Goal: Information Seeking & Learning: Check status

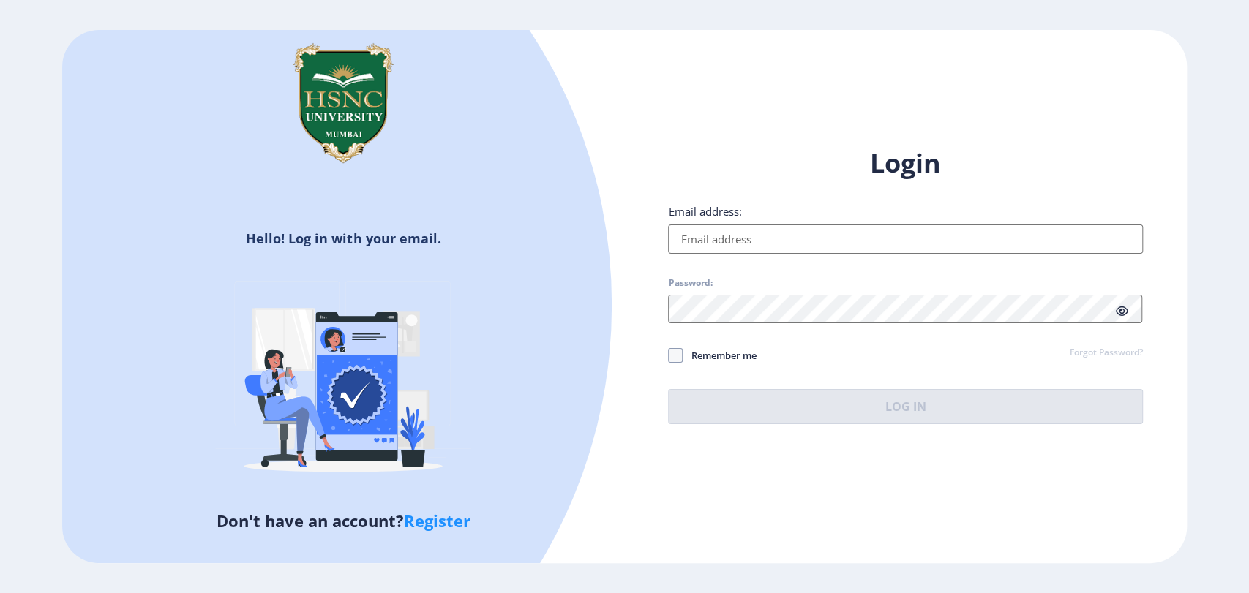
click at [1003, 245] on input "Email address:" at bounding box center [905, 239] width 474 height 29
type input "[EMAIL_ADDRESS][DOMAIN_NAME]"
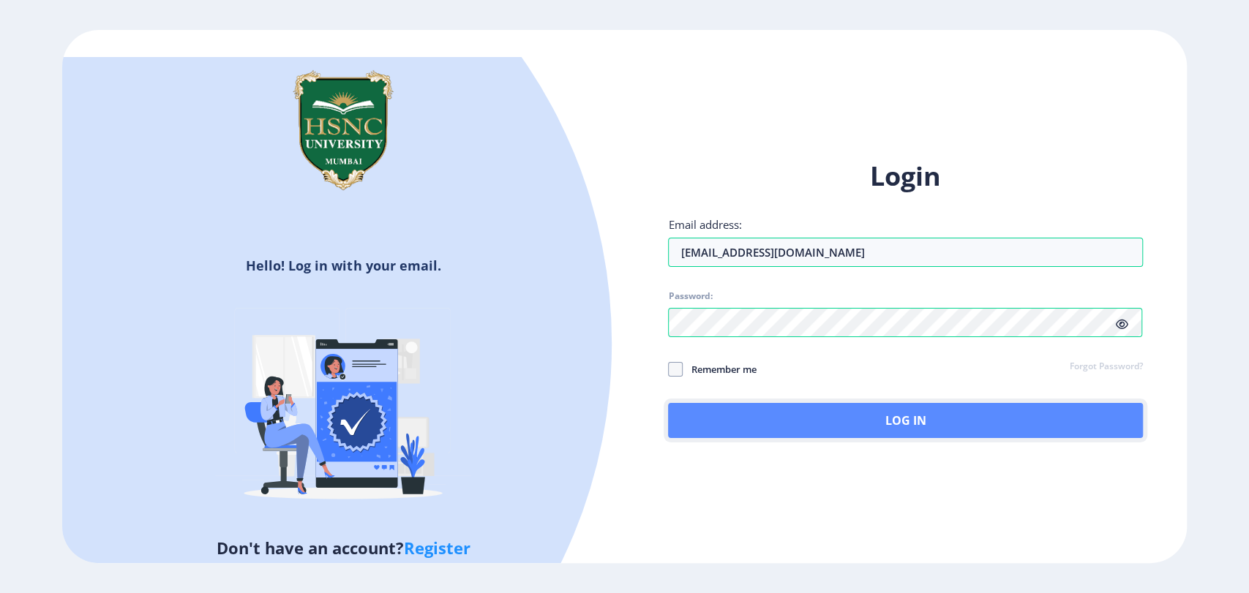
click at [942, 425] on button "Log In" at bounding box center [905, 420] width 474 height 35
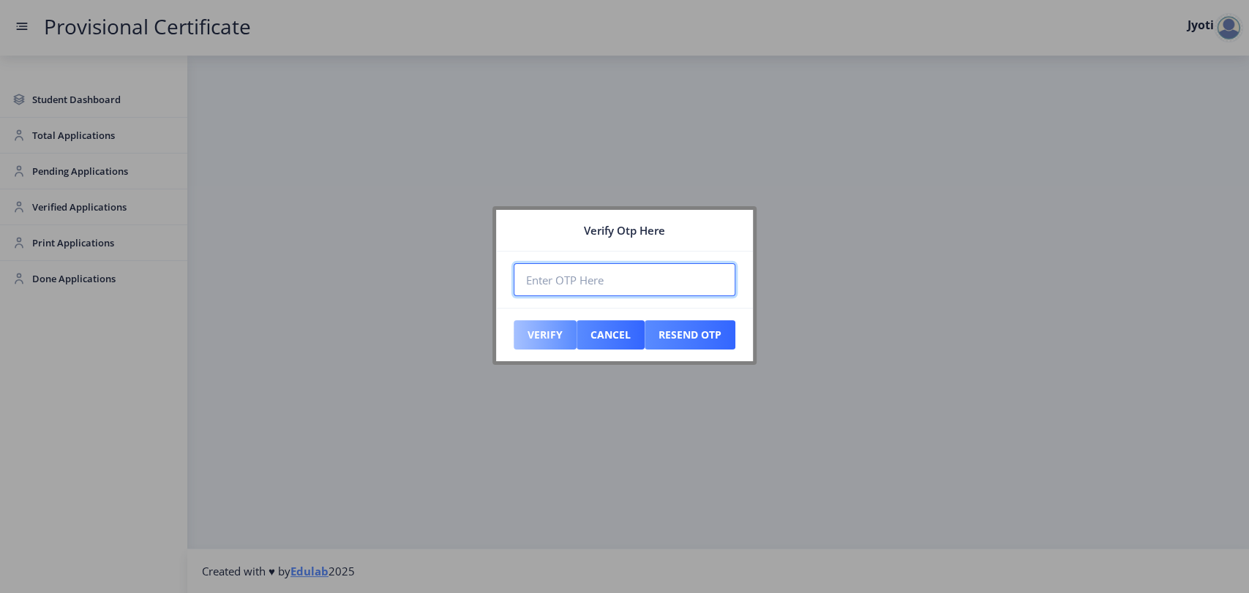
paste input "901991"
type input "901991"
click at [544, 341] on button "Verify" at bounding box center [544, 334] width 63 height 29
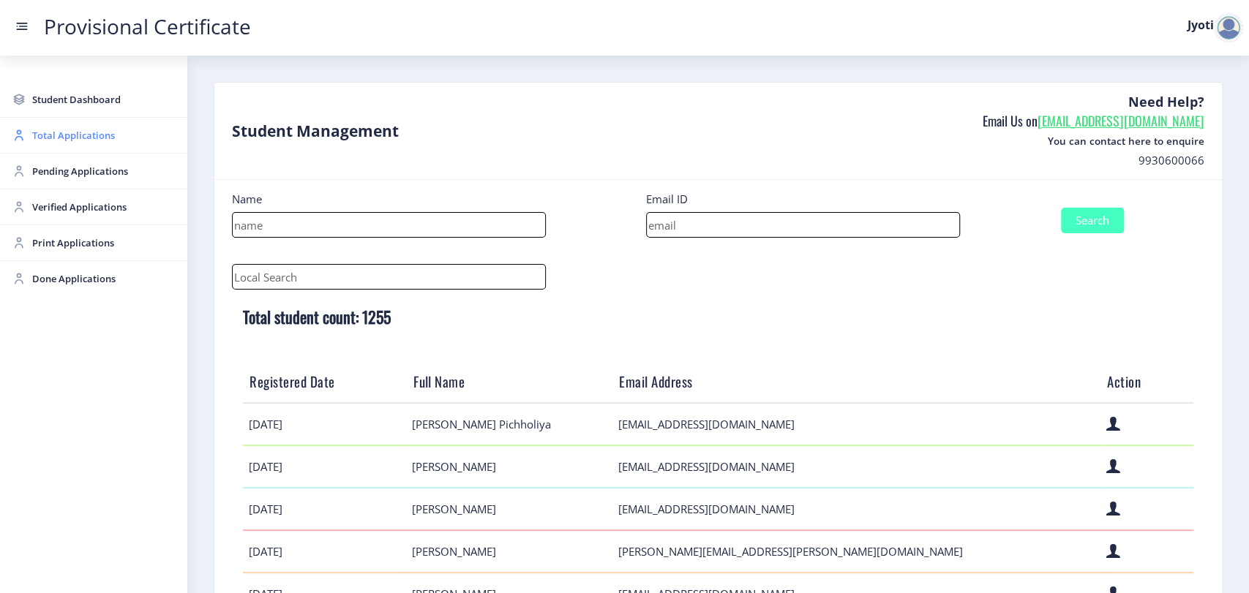
click at [58, 144] on link "Total Applications" at bounding box center [93, 135] width 187 height 35
click at [53, 136] on span "Total Applications" at bounding box center [103, 136] width 143 height 18
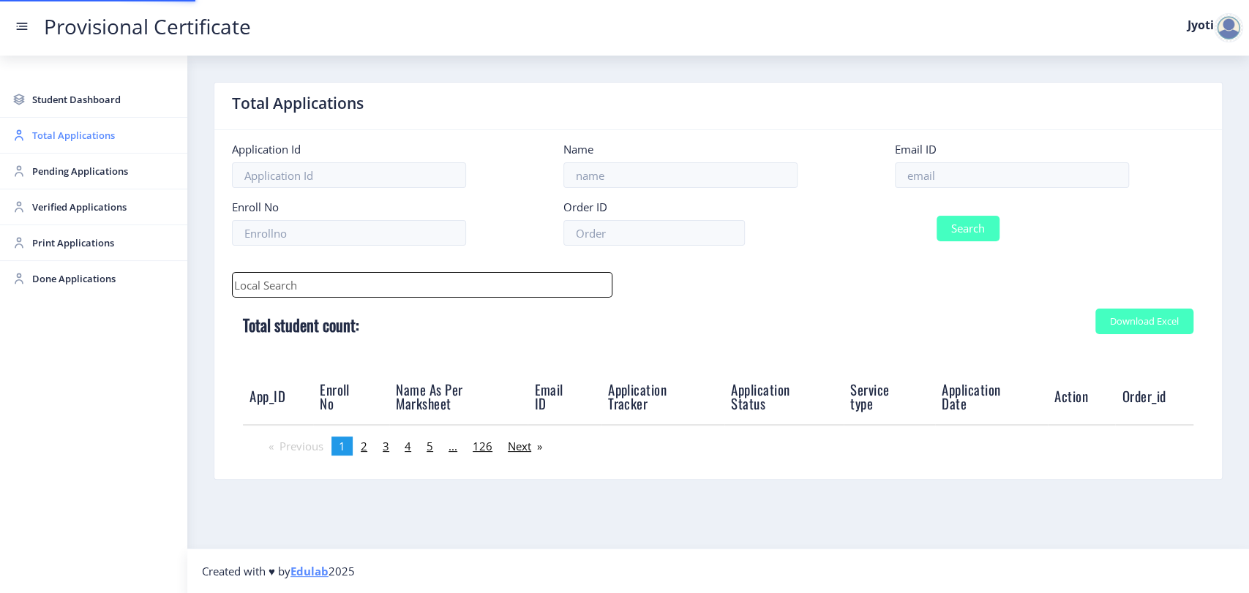
click at [53, 136] on span "Total Applications" at bounding box center [103, 136] width 143 height 18
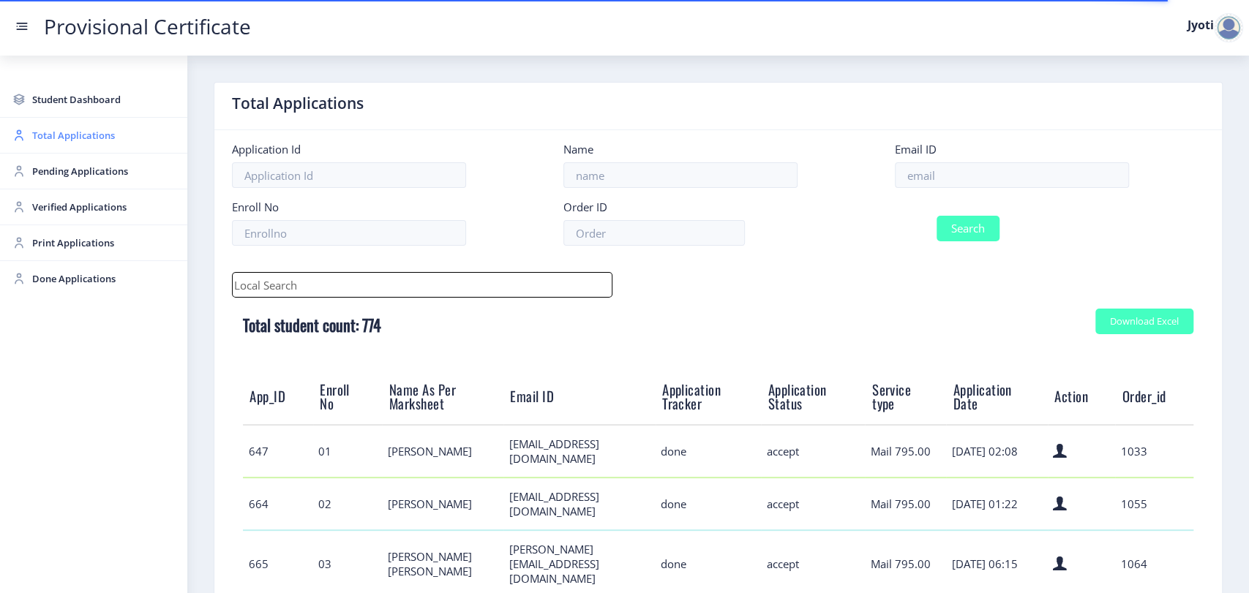
click at [58, 137] on span "Total Applications" at bounding box center [103, 136] width 143 height 18
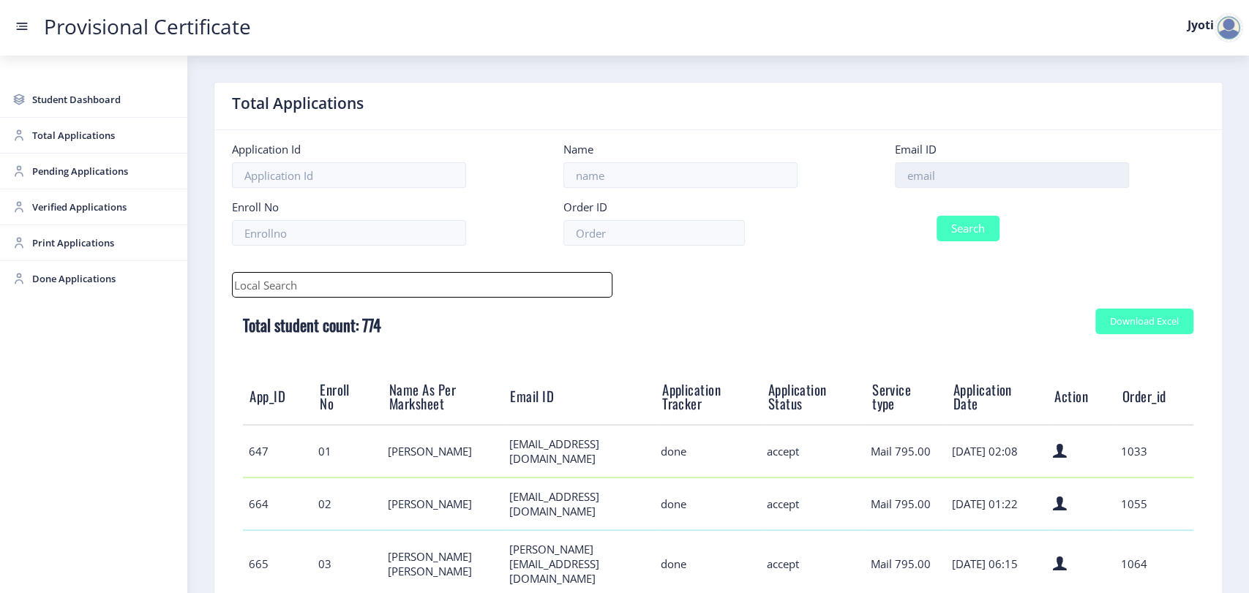
click at [919, 187] on input at bounding box center [1012, 175] width 234 height 26
paste input "[EMAIL_ADDRESS][DOMAIN_NAME]"
type input "[EMAIL_ADDRESS][DOMAIN_NAME]"
click at [941, 224] on button "Search" at bounding box center [967, 229] width 63 height 26
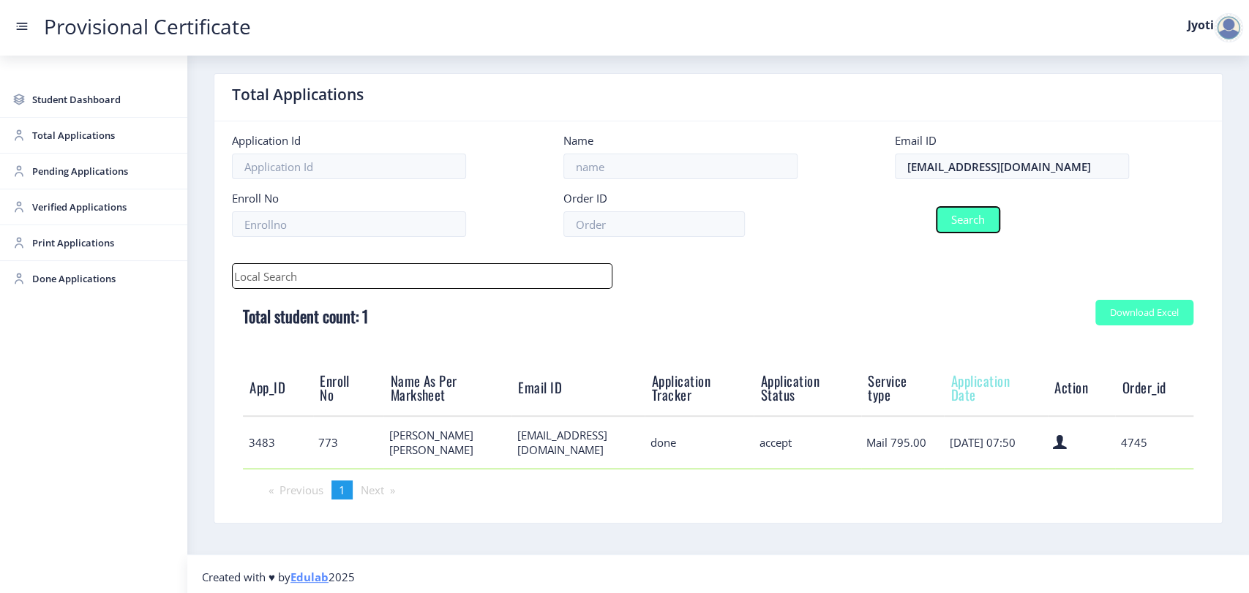
scroll to position [14, 0]
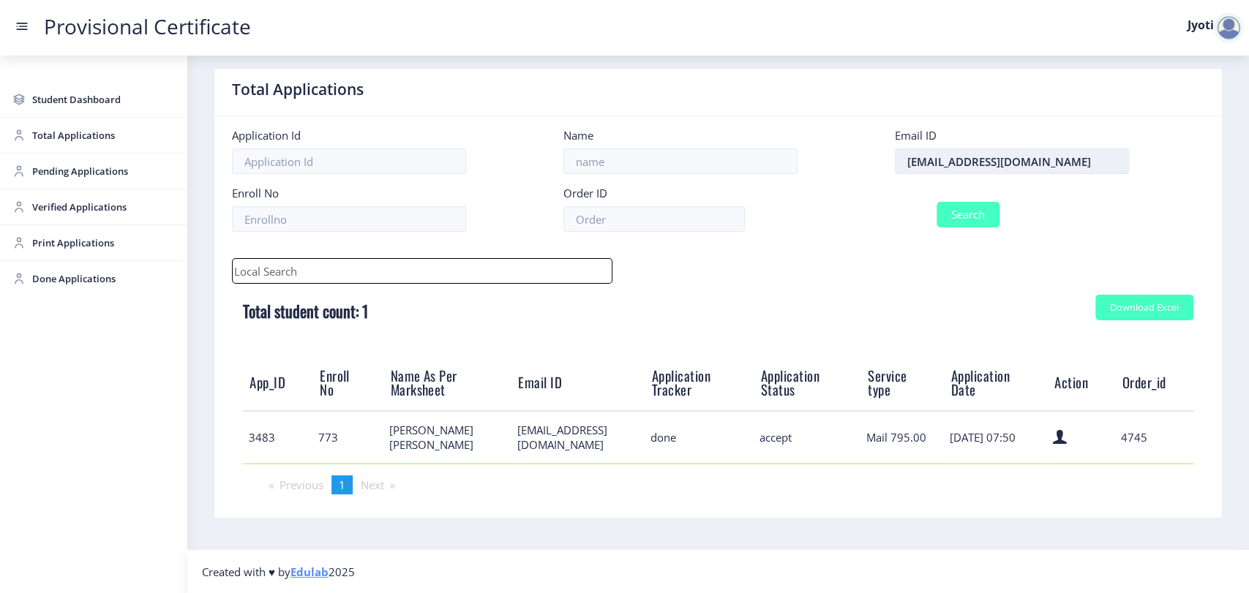
click at [901, 164] on input "[EMAIL_ADDRESS][DOMAIN_NAME]" at bounding box center [1012, 161] width 234 height 26
paste input "adityakothari09"
type input "[EMAIL_ADDRESS][DOMAIN_NAME]"
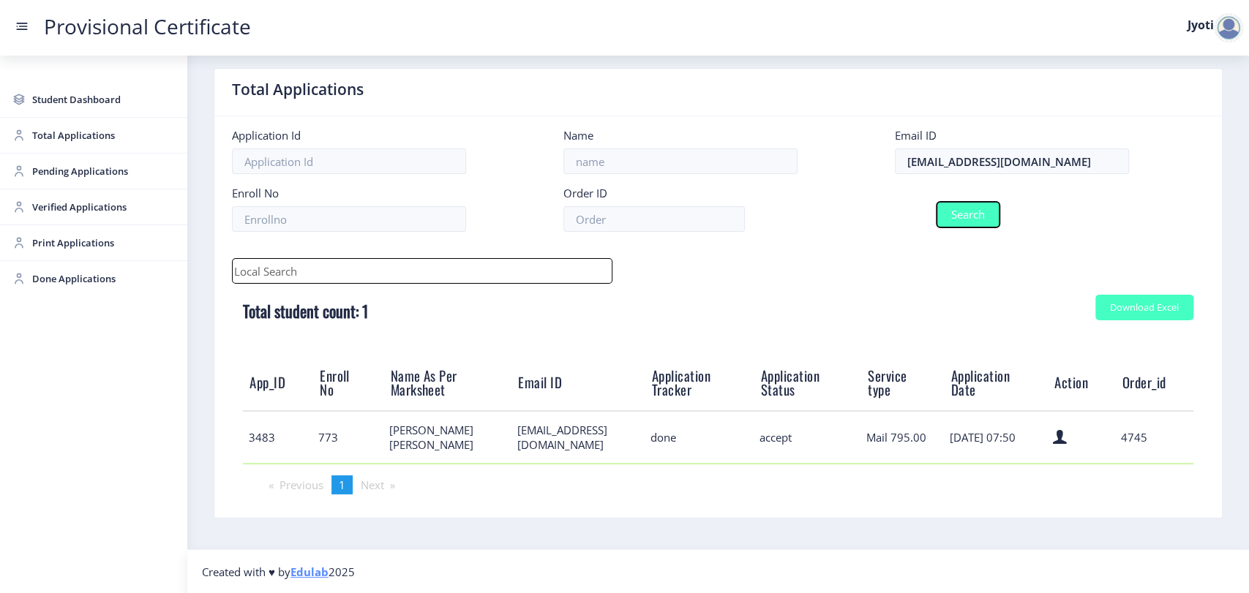
click at [971, 221] on button "Search" at bounding box center [967, 215] width 63 height 26
click at [897, 171] on input "[EMAIL_ADDRESS][DOMAIN_NAME]" at bounding box center [1012, 161] width 234 height 26
click at [1069, 165] on input "[EMAIL_ADDRESS][DOMAIN_NAME]" at bounding box center [1012, 161] width 234 height 26
click at [974, 210] on button "Search" at bounding box center [967, 215] width 63 height 26
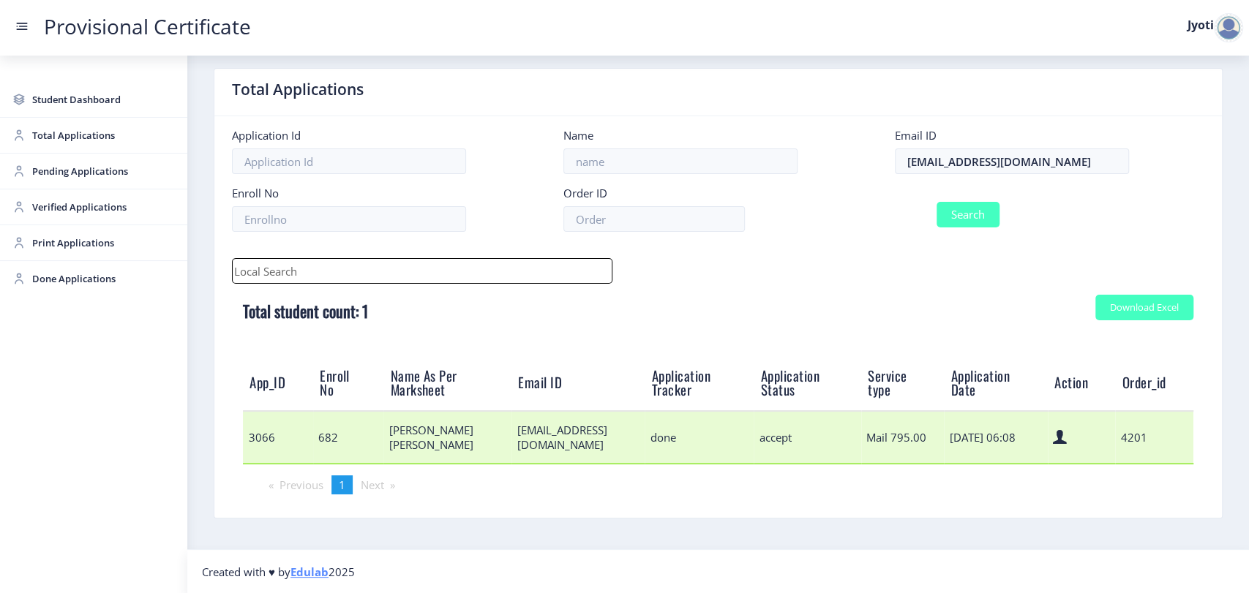
click at [265, 437] on td "3066" at bounding box center [278, 437] width 70 height 53
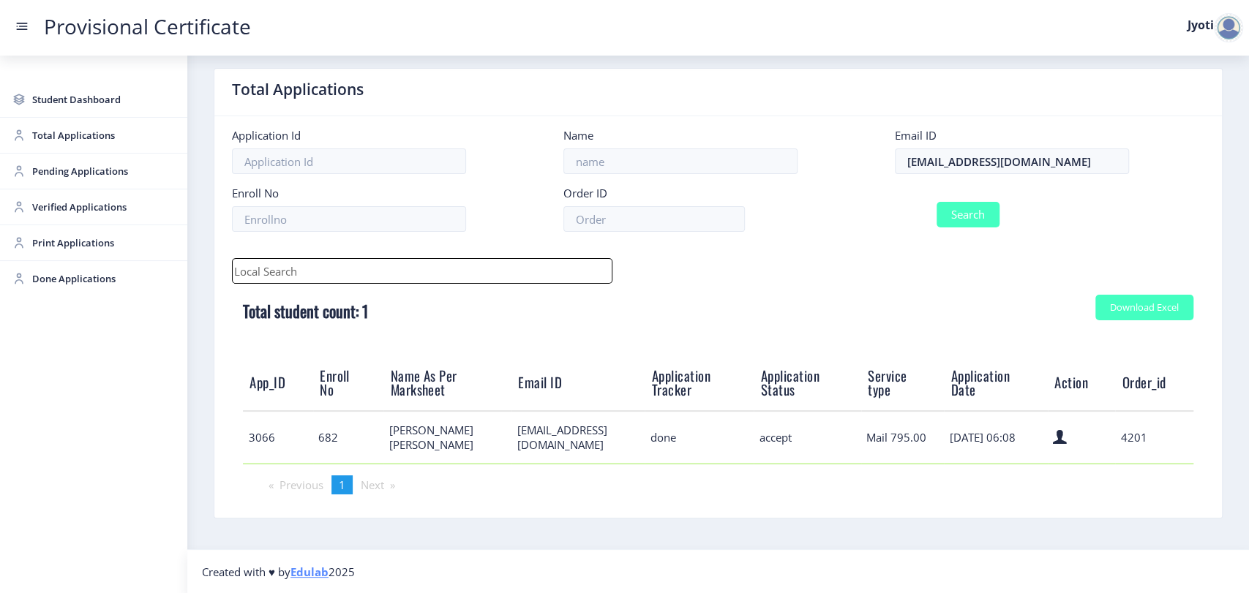
copy td "3066"
click at [69, 286] on span "Done Applications" at bounding box center [103, 279] width 143 height 18
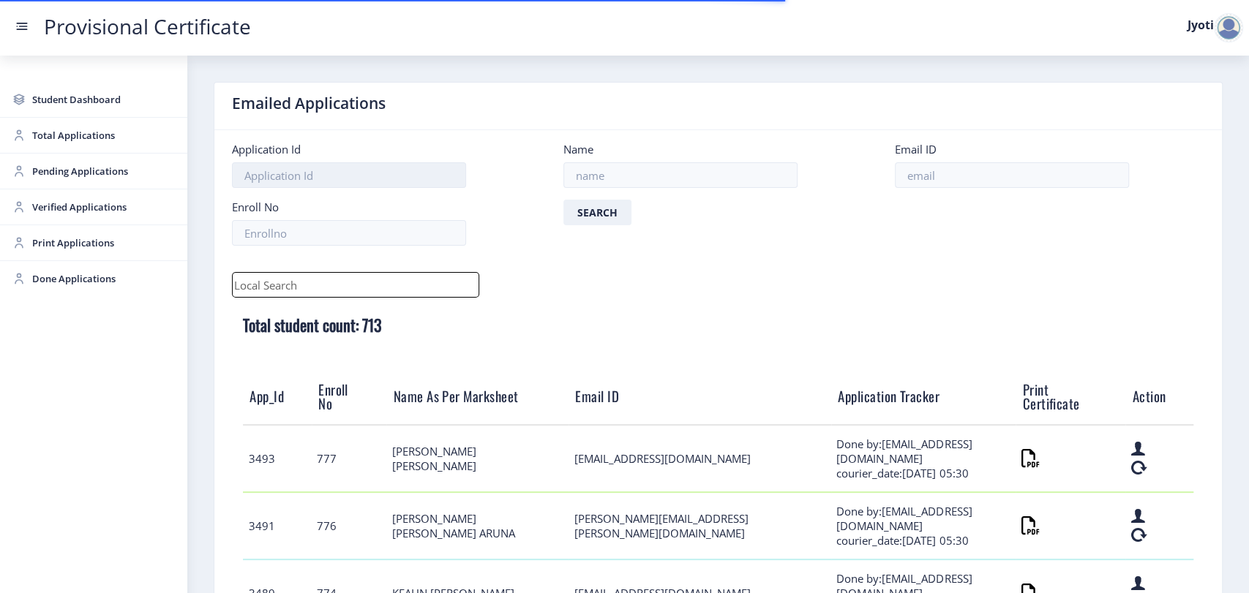
click at [285, 174] on input at bounding box center [349, 175] width 234 height 26
paste input "3066"
type input "3066"
click at [565, 214] on button "Search" at bounding box center [597, 213] width 68 height 26
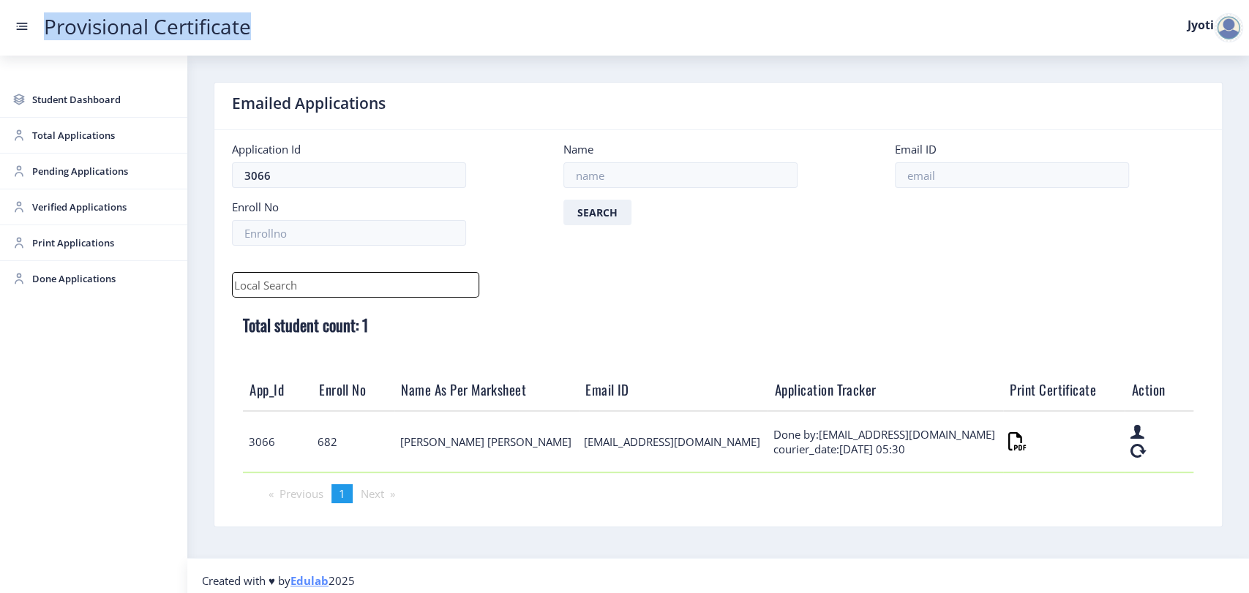
drag, startPoint x: 277, startPoint y: 35, endPoint x: 43, endPoint y: 37, distance: 234.1
click at [43, 37] on nav "Provisional Certificate Jyoti" at bounding box center [624, 28] width 1249 height 56
copy link "Provisional Certificate"
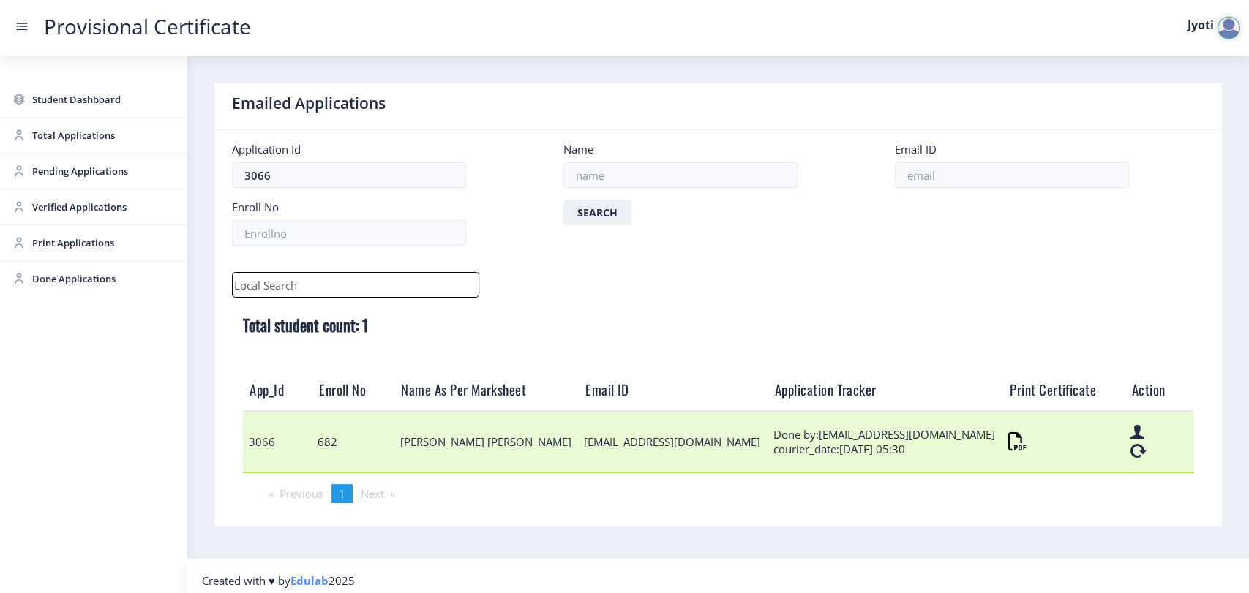
click at [256, 451] on td "3066" at bounding box center [277, 441] width 69 height 61
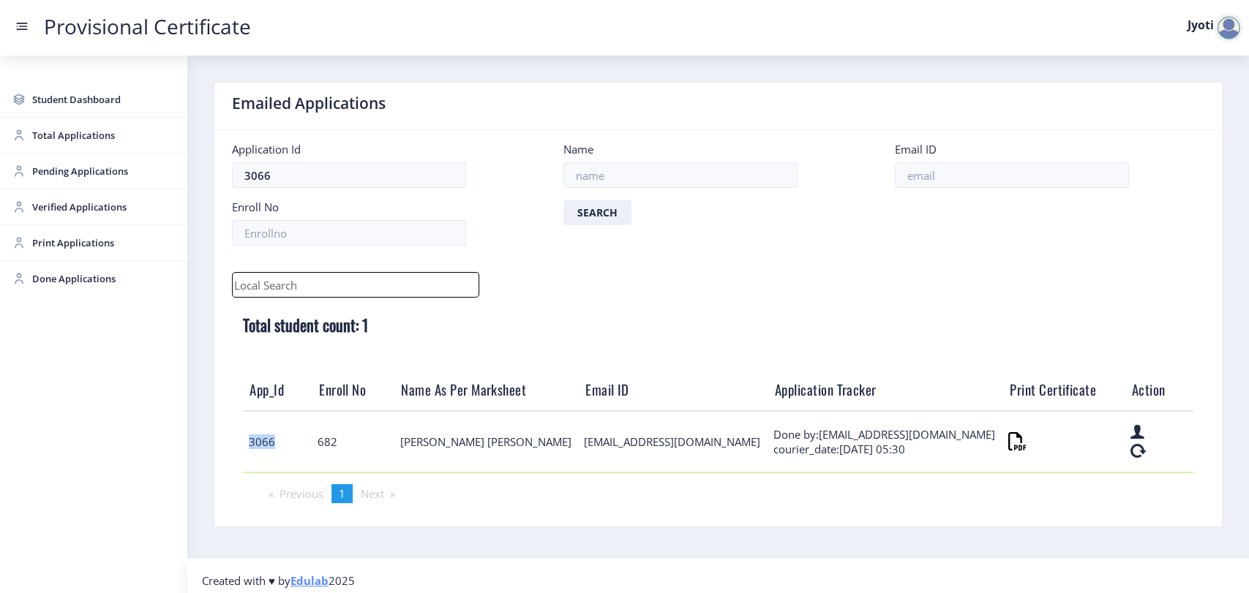
copy td "3066"
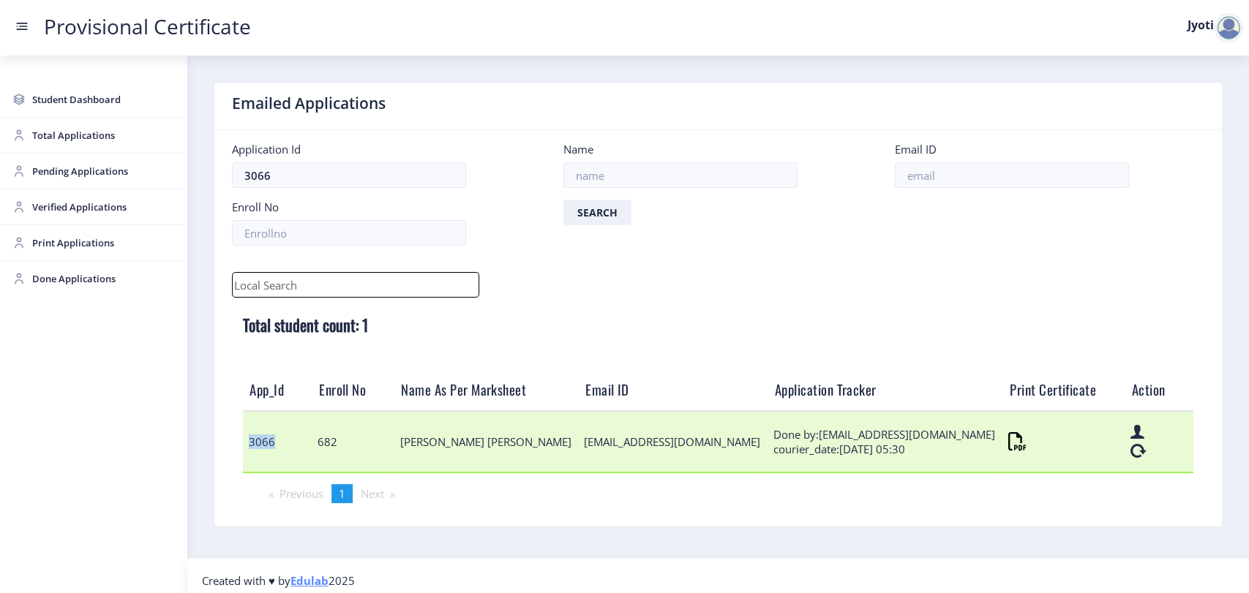
drag, startPoint x: 825, startPoint y: 450, endPoint x: 924, endPoint y: 459, distance: 99.1
click at [924, 459] on td "Done by:[EMAIL_ADDRESS][DOMAIN_NAME] courier_date:[DATE] 05:30" at bounding box center [884, 441] width 235 height 61
copy td "[DATE] 05:30"
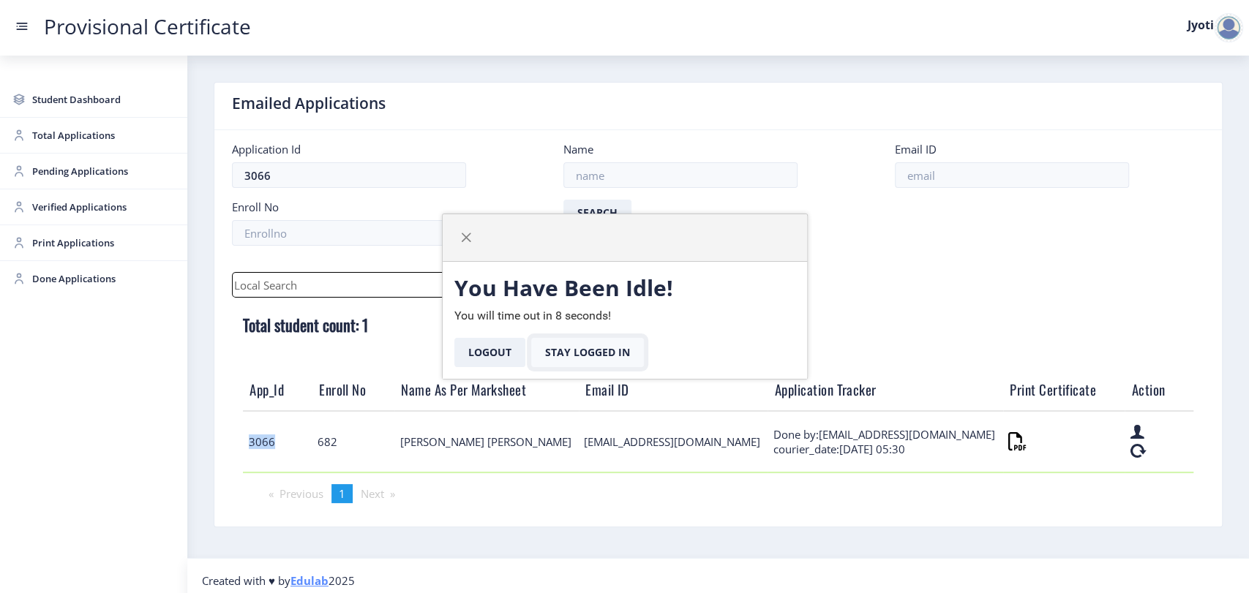
click at [626, 355] on button "Stay Logged In" at bounding box center [587, 352] width 113 height 29
click at [573, 350] on button "Stay Logged In" at bounding box center [587, 352] width 113 height 29
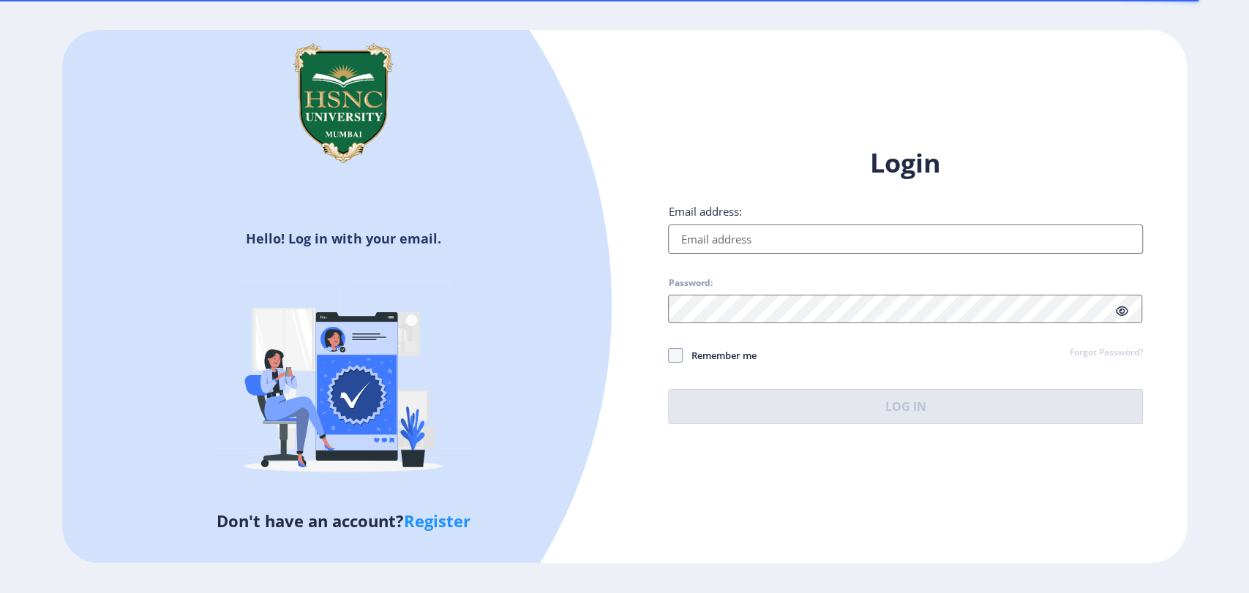
click at [709, 234] on input "Email address:" at bounding box center [905, 239] width 474 height 29
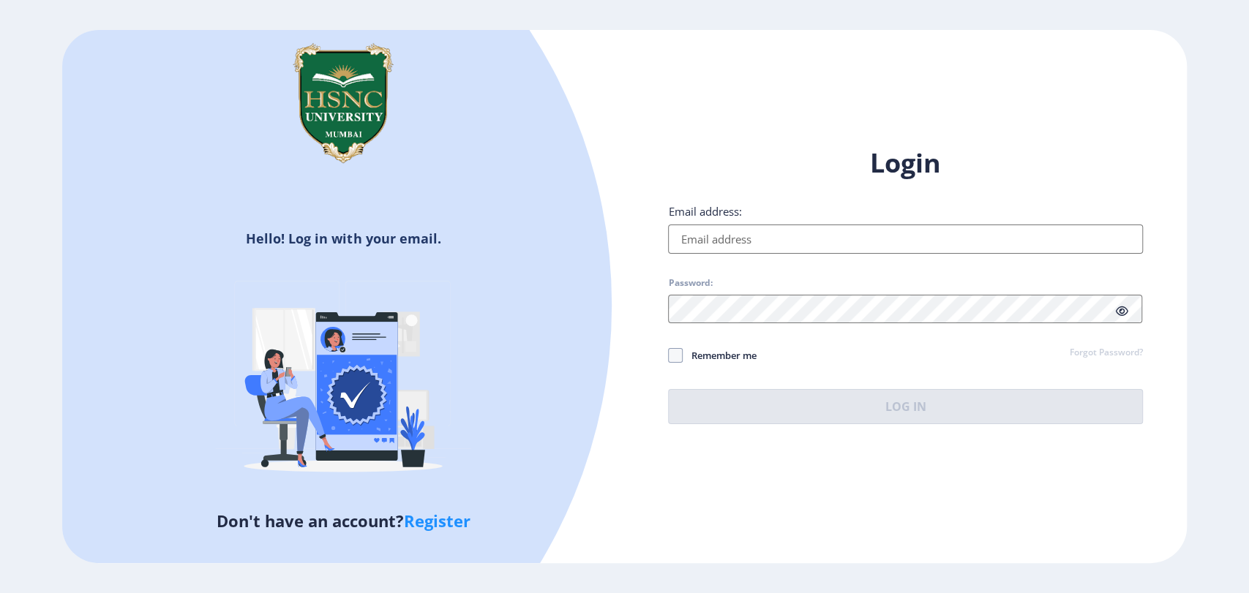
type input "[EMAIL_ADDRESS][DOMAIN_NAME]"
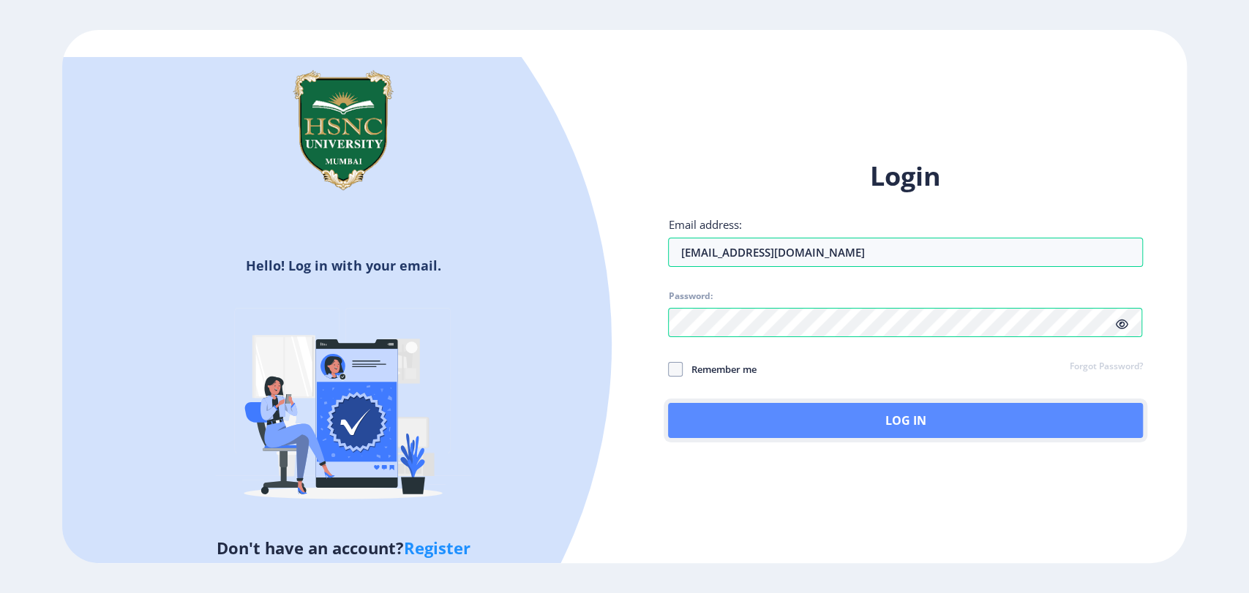
click at [925, 427] on button "Log In" at bounding box center [905, 420] width 474 height 35
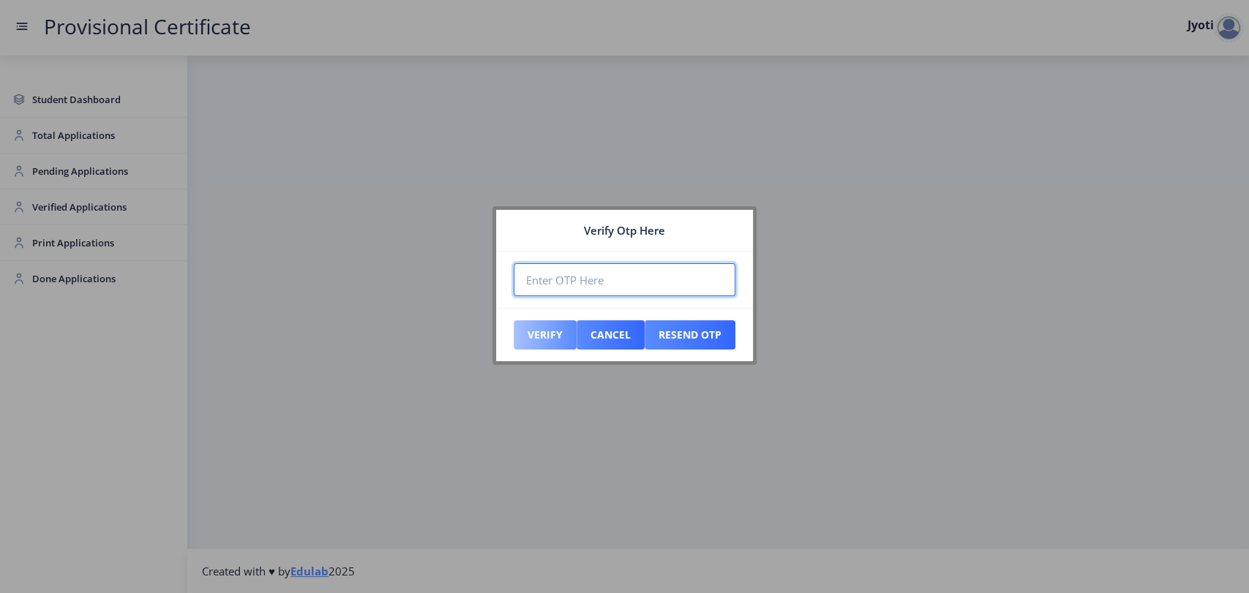
paste input "847028"
type input "847028"
click at [526, 335] on button "Verify" at bounding box center [544, 334] width 63 height 29
